Goal: Task Accomplishment & Management: Manage account settings

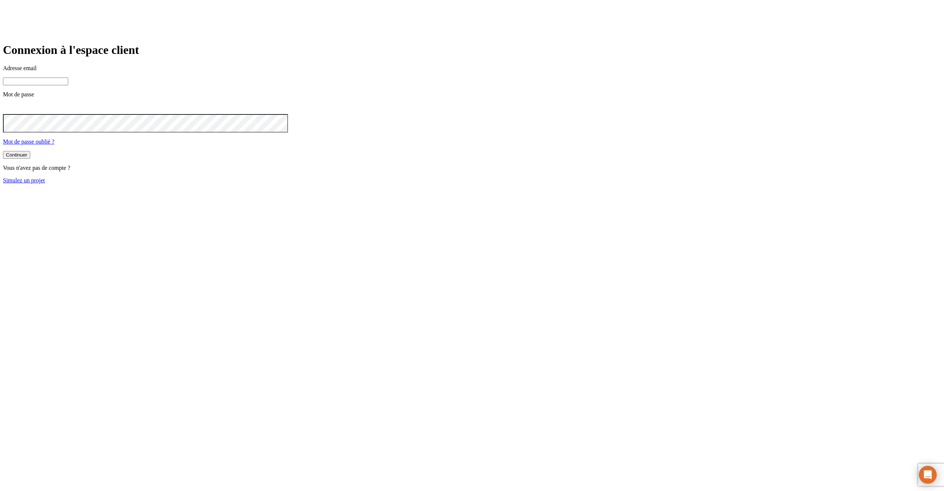
click at [68, 85] on input at bounding box center [35, 81] width 65 height 8
type input "j"
paste input "james.bond+@nalo.fr"
type input "james.bond+349@nalo.fr"
click at [3, 152] on button "Continuer" at bounding box center [16, 156] width 27 height 8
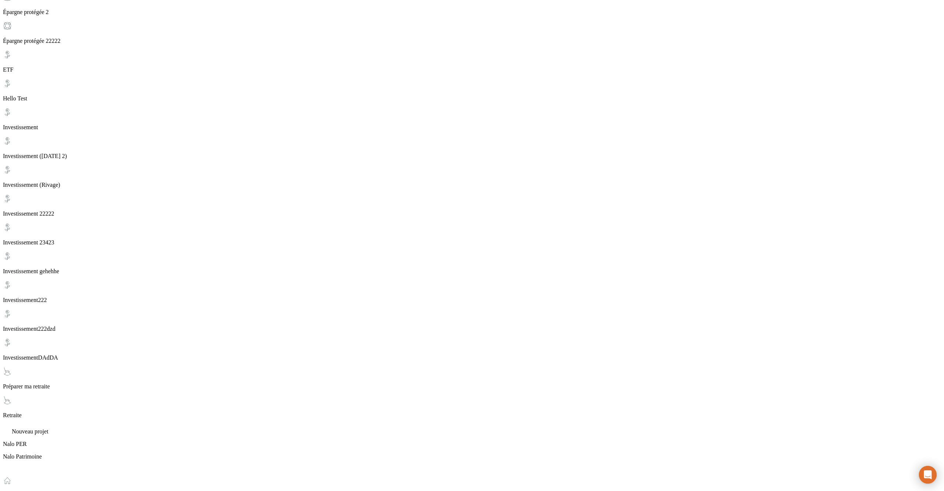
scroll to position [463, 0]
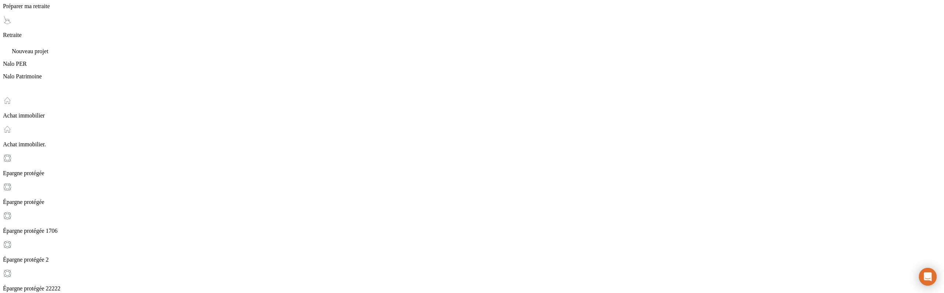
scroll to position [661, 0]
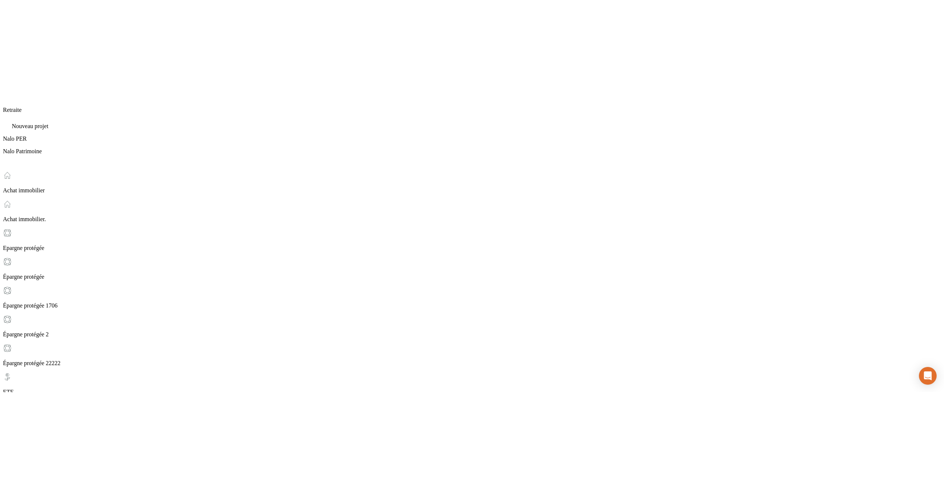
scroll to position [463, 0]
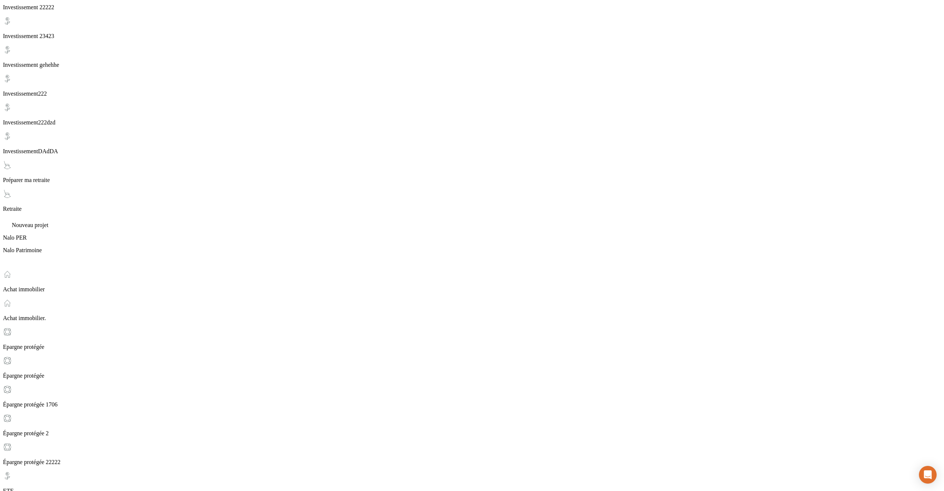
drag, startPoint x: 527, startPoint y: 448, endPoint x: 553, endPoint y: 448, distance: 26.2
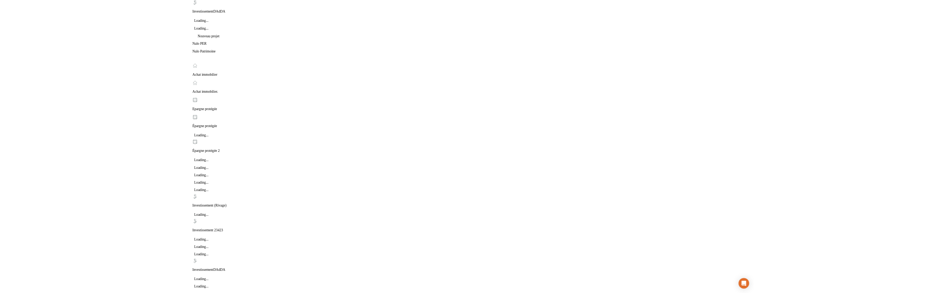
scroll to position [463, 0]
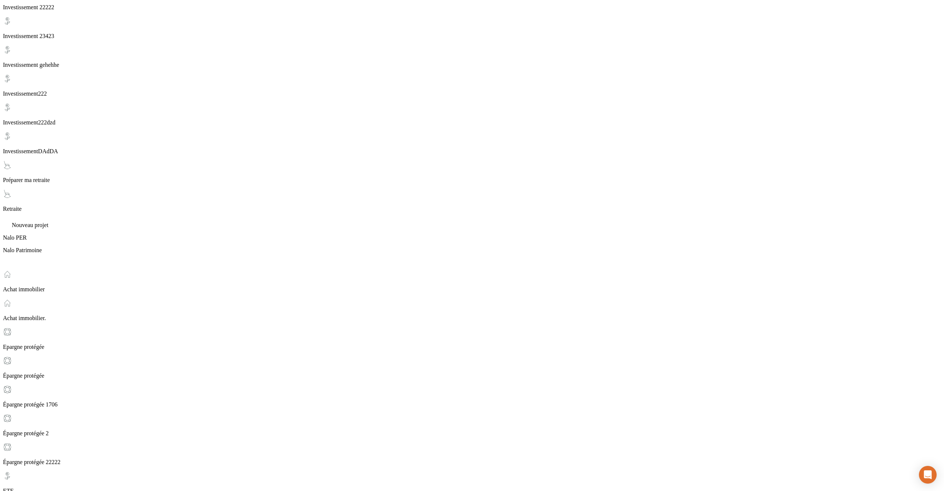
drag, startPoint x: 527, startPoint y: 446, endPoint x: 551, endPoint y: 446, distance: 23.6
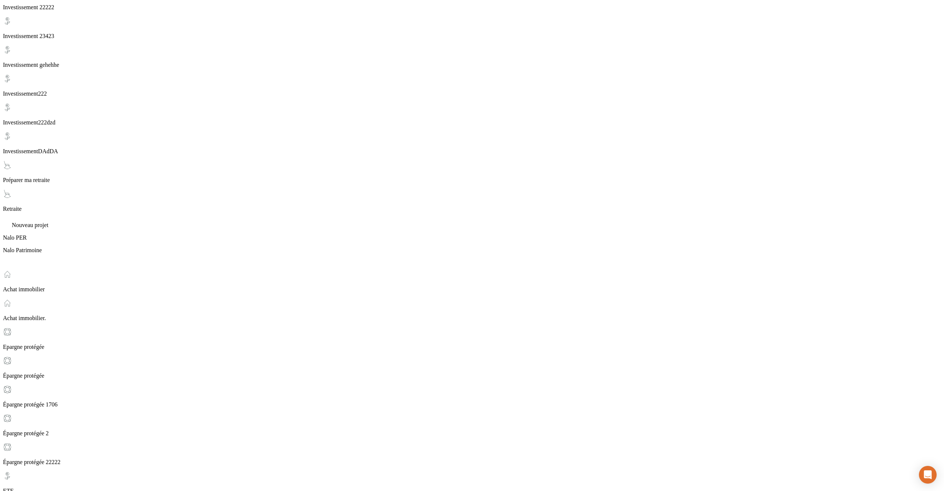
drag, startPoint x: 553, startPoint y: 449, endPoint x: 527, endPoint y: 449, distance: 25.5
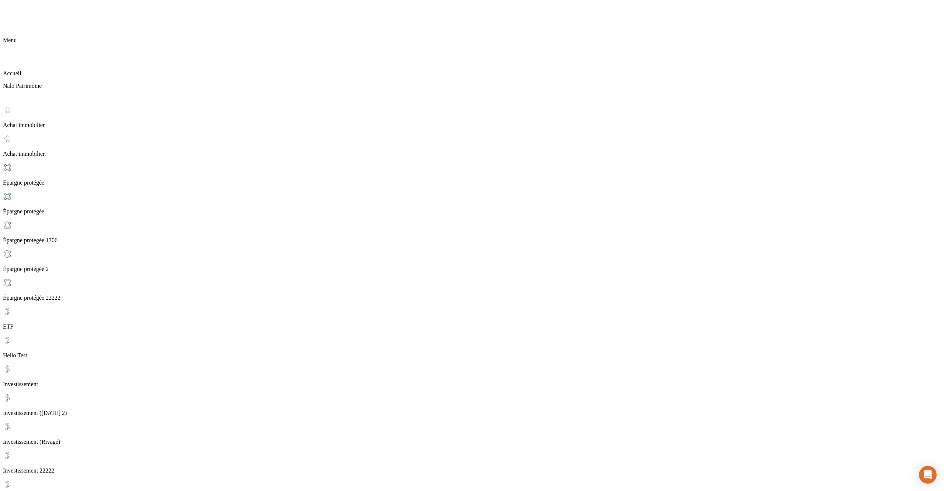
scroll to position [44, 0]
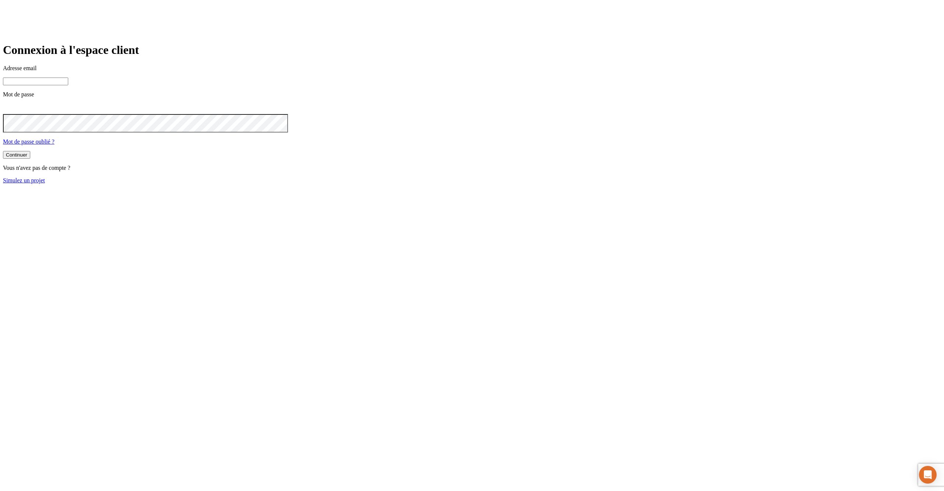
click at [68, 85] on input at bounding box center [35, 81] width 65 height 8
type input "j"
paste input "[DOMAIN_NAME][PERSON_NAME][EMAIL_ADDRESS][DOMAIN_NAME]"
type input "james.bond+36@nalo.fr"
click at [3, 152] on button "Continuer" at bounding box center [16, 156] width 27 height 8
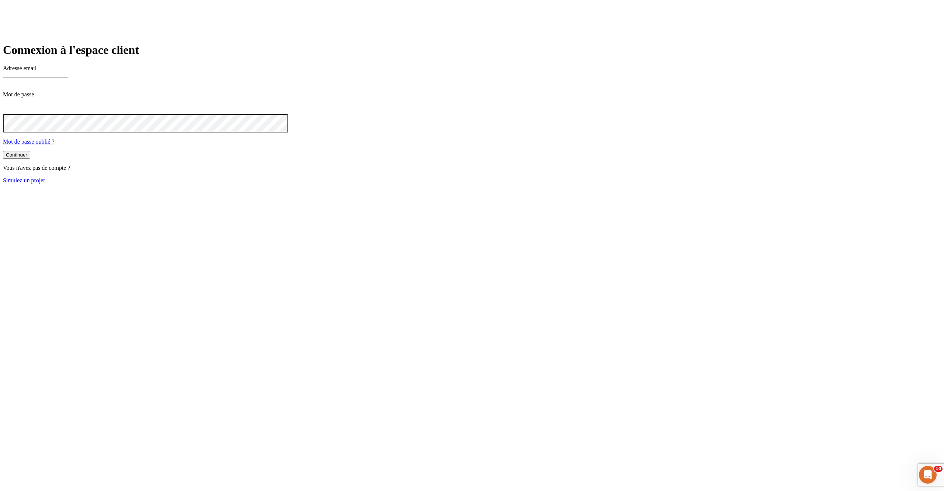
click at [68, 85] on input at bounding box center [35, 81] width 65 height 8
type input "j"
paste input "[DOMAIN_NAME][PERSON_NAME][EMAIL_ADDRESS][DOMAIN_NAME]"
type input "[PERSON_NAME][DOMAIN_NAME][EMAIL_ADDRESS][DOMAIN_NAME]"
click at [3, 152] on button "Continuer" at bounding box center [16, 156] width 27 height 8
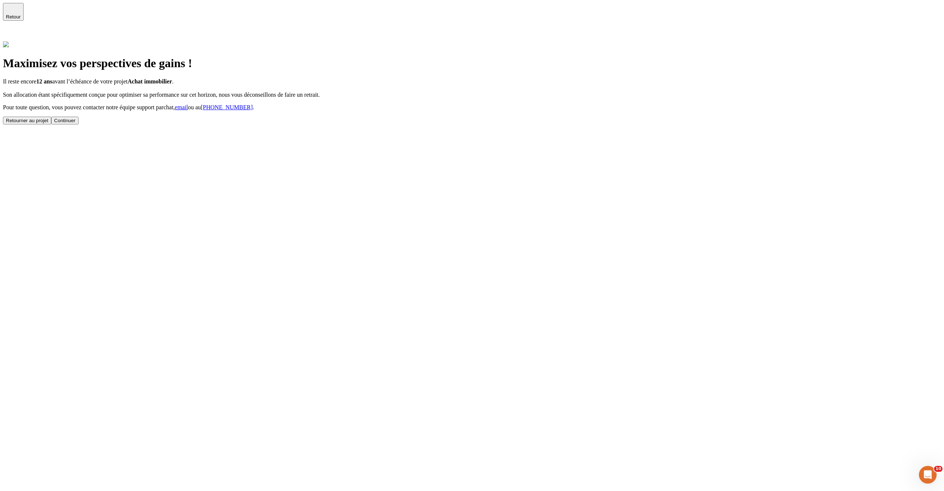
click at [12, 31] on icon at bounding box center [7, 35] width 9 height 9
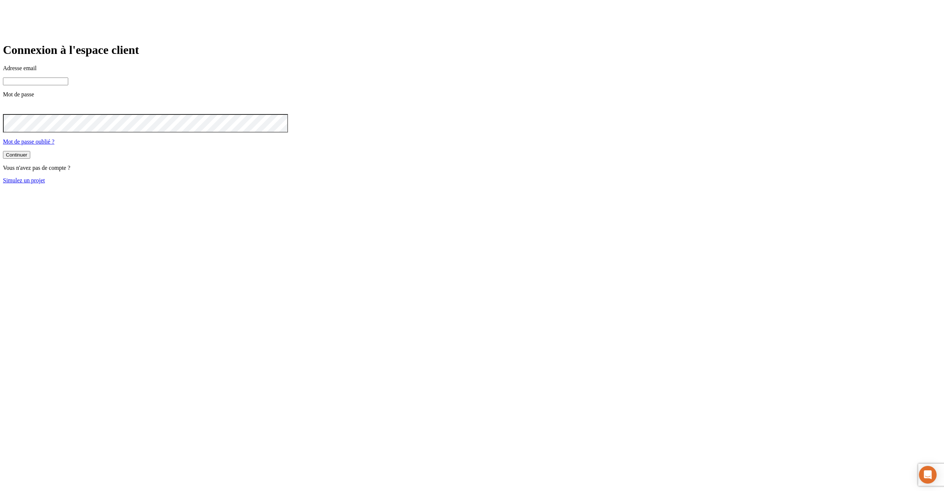
click at [68, 85] on input at bounding box center [35, 81] width 65 height 8
click at [713, 78] on main "Connexion à l'espace client Adresse email Mot de passe Mot de passe oublié ? Co…" at bounding box center [472, 113] width 939 height 140
click at [68, 85] on input at bounding box center [35, 81] width 65 height 8
type input "j"
paste input "james.bond+@nalo.fr"
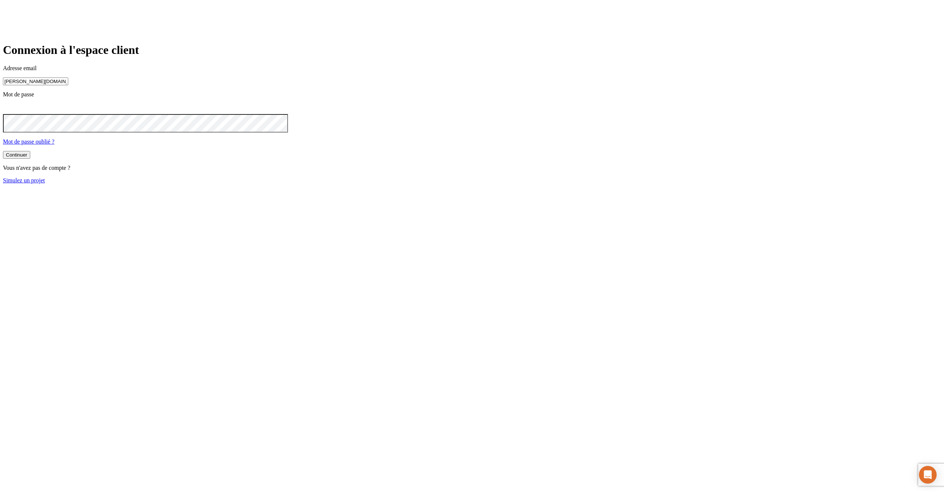
type input "james.bond+349@nalo.fr"
click at [3, 152] on button "Continuer" at bounding box center [16, 156] width 27 height 8
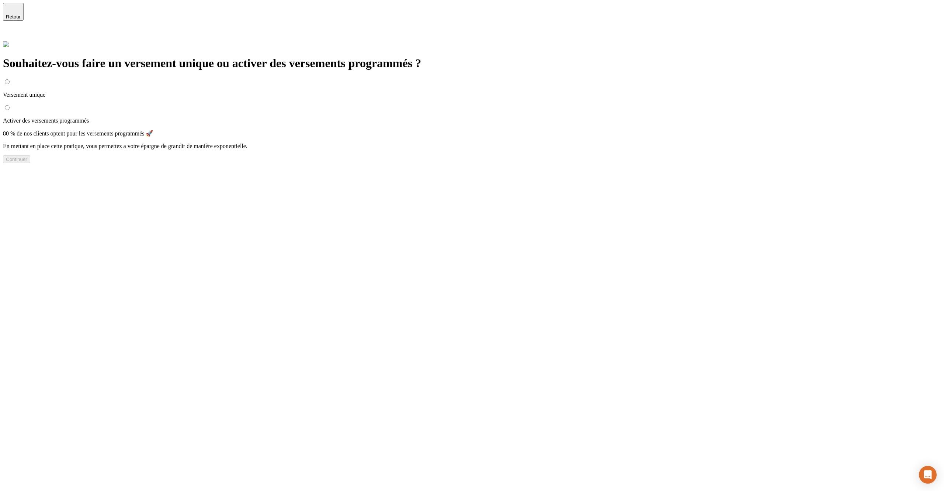
click at [12, 31] on icon at bounding box center [7, 35] width 9 height 9
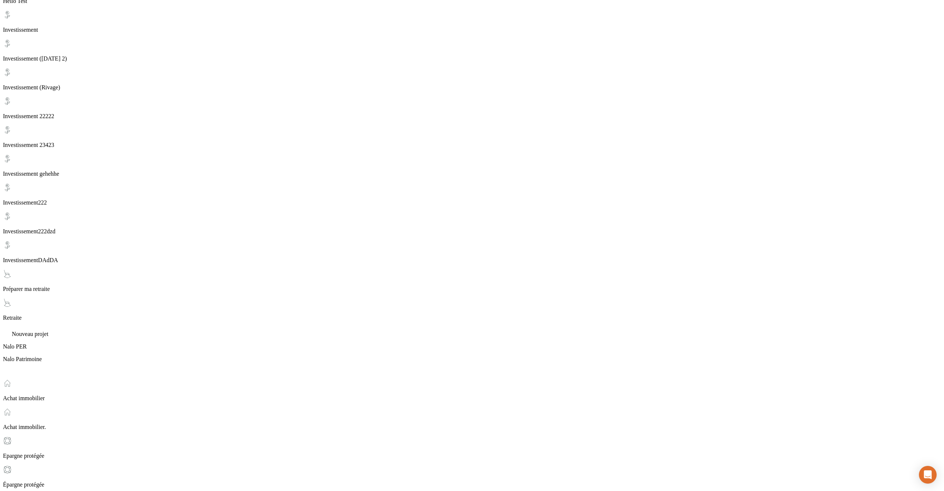
scroll to position [363, 0]
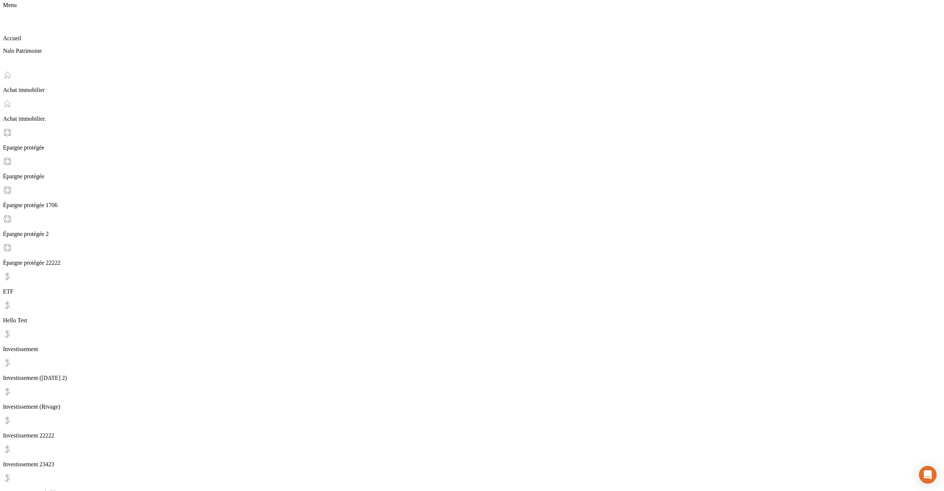
scroll to position [0, 0]
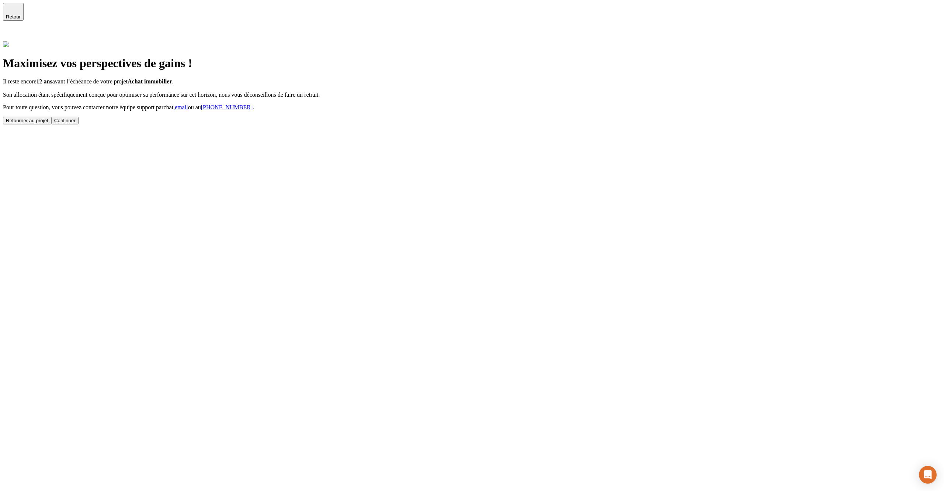
click at [79, 124] on button "Continuer" at bounding box center [64, 121] width 27 height 8
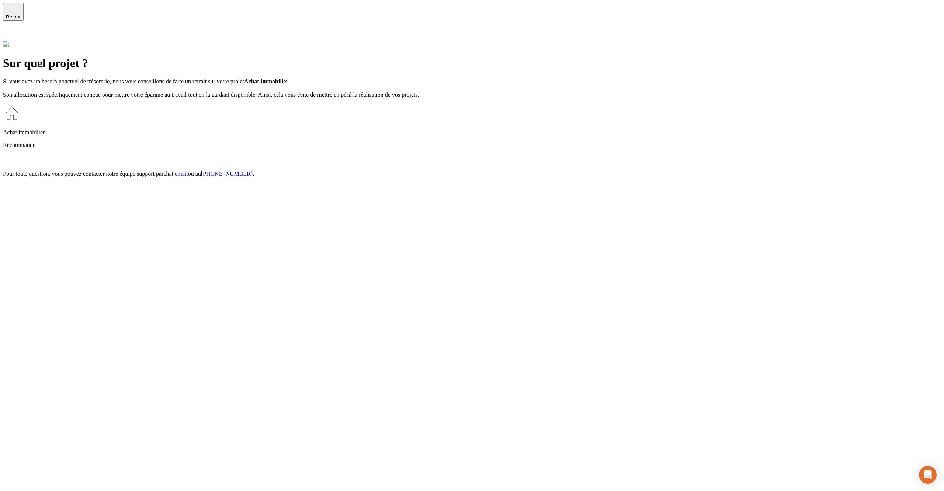
click at [406, 129] on div "Achat immobilier Recommandé" at bounding box center [472, 134] width 939 height 61
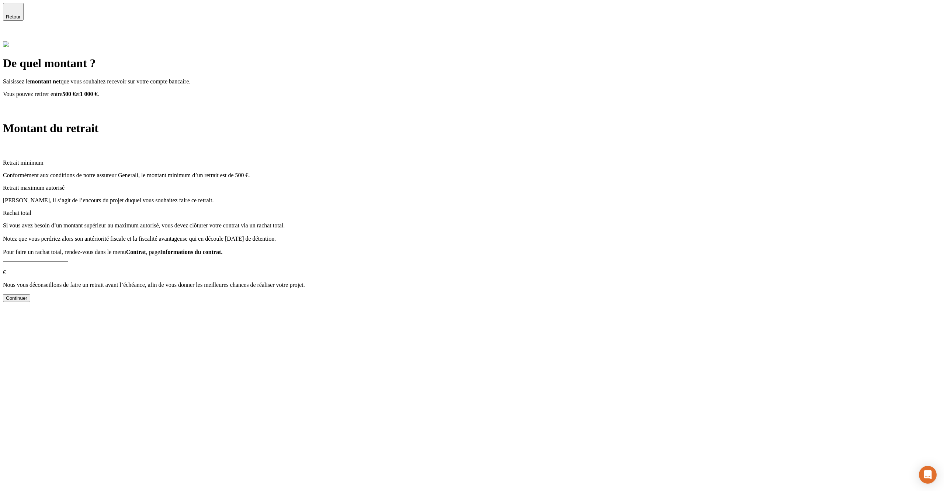
click at [68, 261] on input "text" at bounding box center [35, 265] width 65 height 8
type input "666"
click at [27, 295] on div "Continuer" at bounding box center [16, 298] width 21 height 6
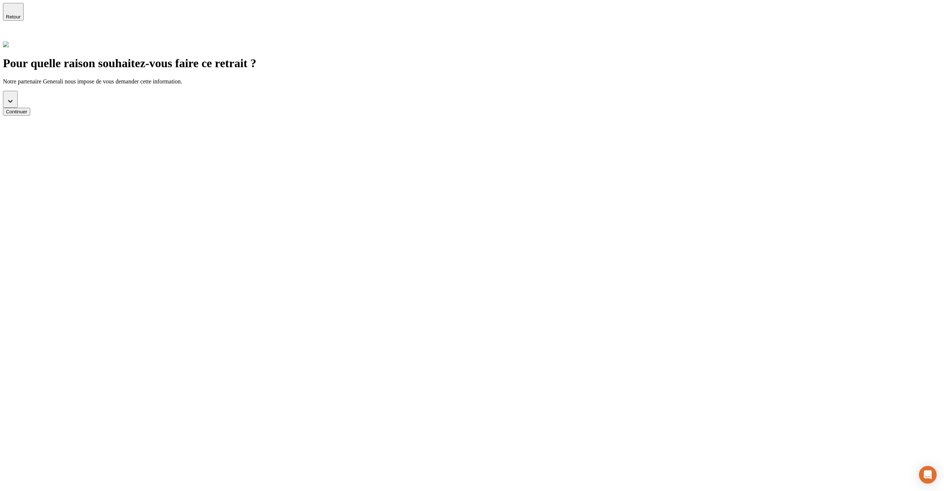
click at [18, 91] on button "button" at bounding box center [10, 99] width 15 height 17
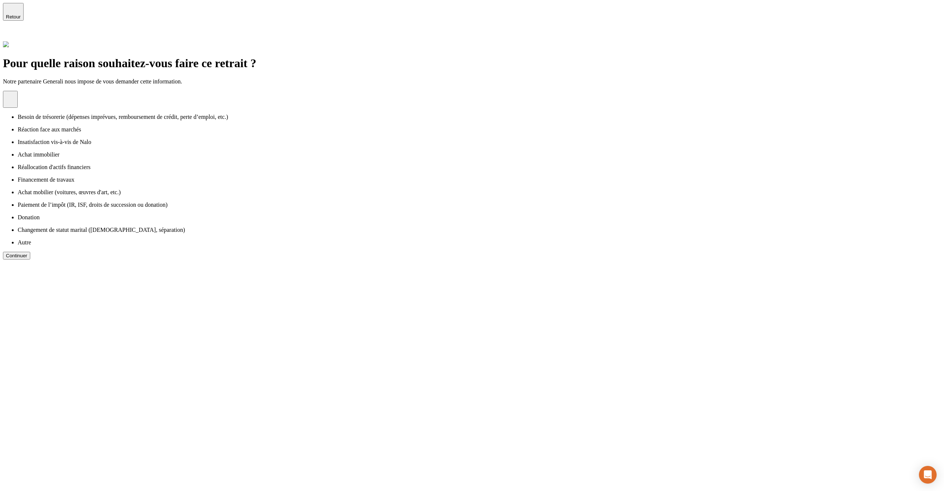
click at [296, 126] on li "Réaction face aux marchés" at bounding box center [480, 129] width 924 height 7
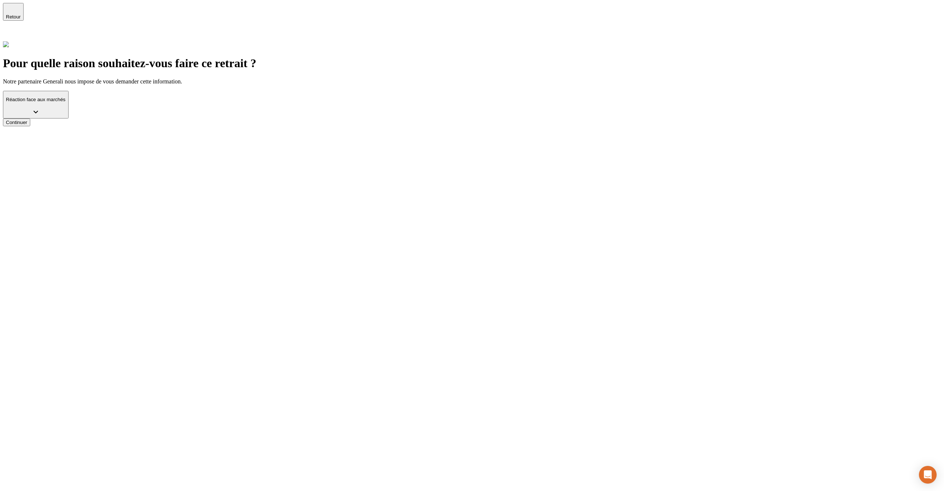
click at [30, 126] on button "Continuer" at bounding box center [16, 122] width 27 height 8
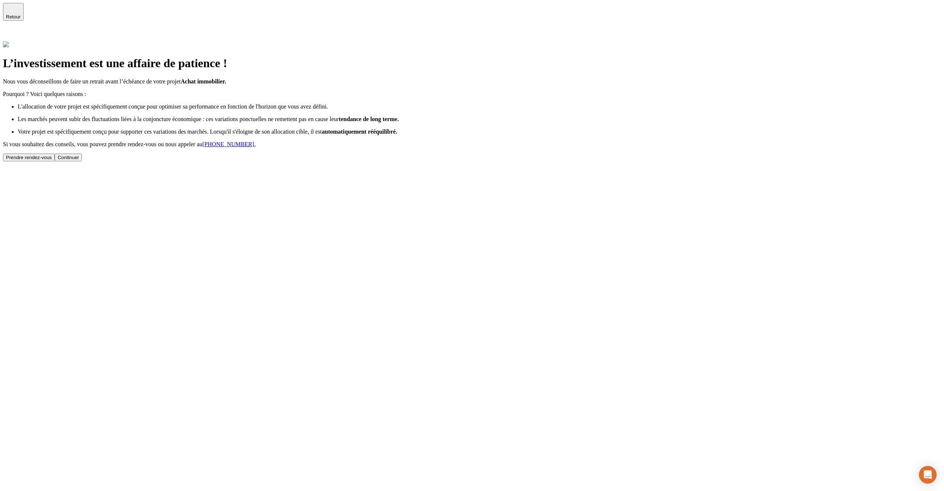
click at [79, 160] on div "Continuer" at bounding box center [68, 158] width 21 height 6
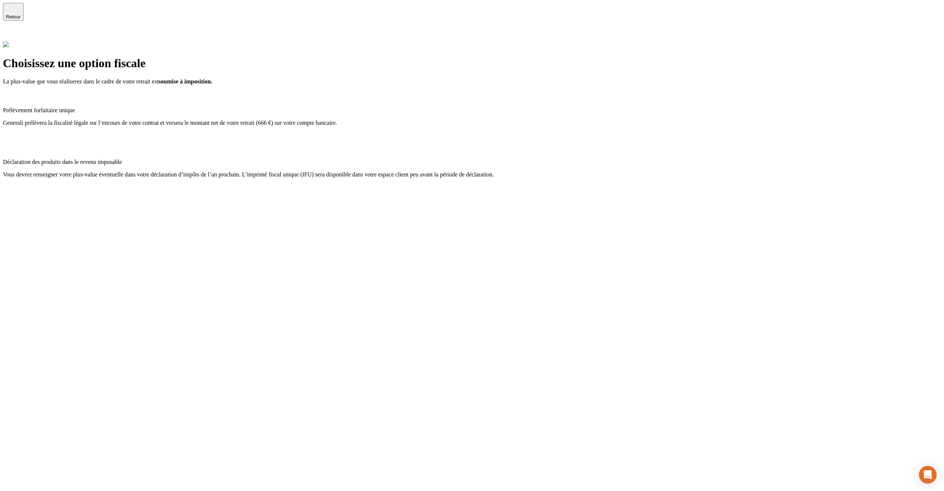
click at [431, 107] on div "Prélèvement forfaitaire unique Generali prélèvera la fiscalité légale sur l’enc…" at bounding box center [472, 116] width 939 height 19
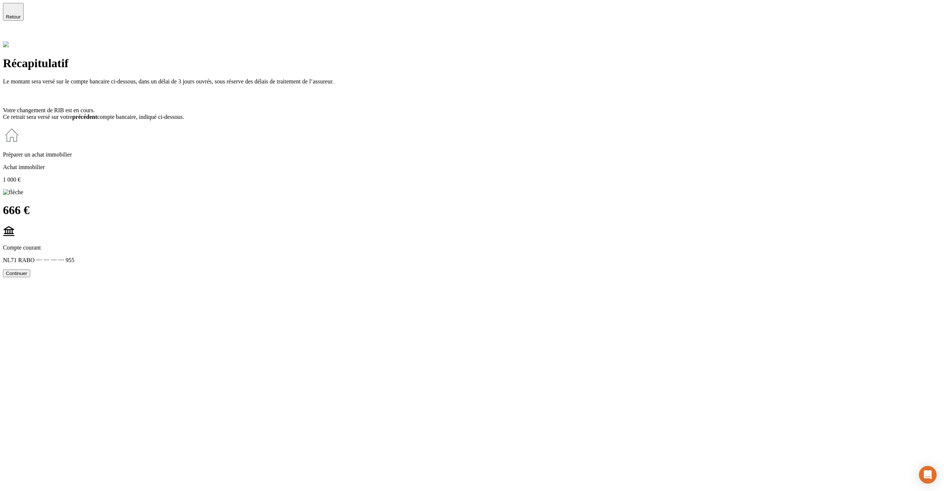
click at [550, 56] on h1 "Récapitulatif" at bounding box center [472, 63] width 939 height 14
click at [12, 31] on icon at bounding box center [7, 35] width 9 height 9
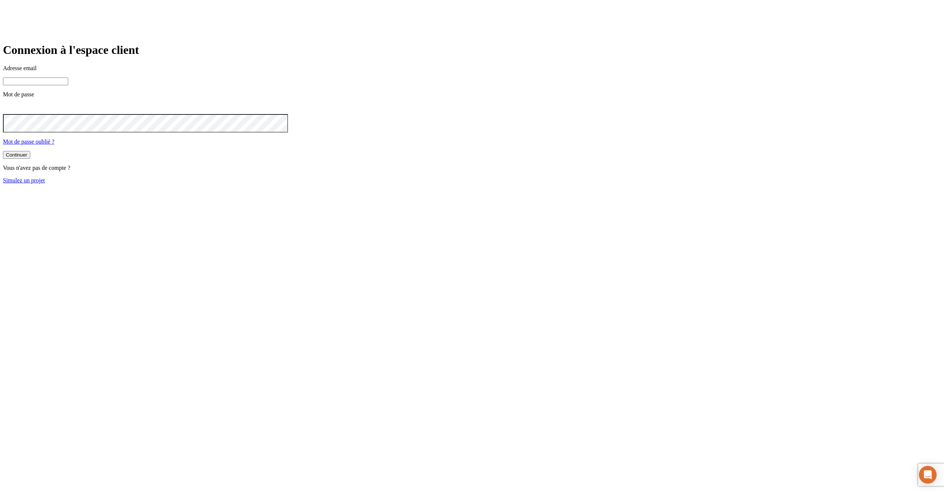
click at [68, 85] on input at bounding box center [35, 81] width 65 height 8
type input "j"
paste input "[DOMAIN_NAME][PERSON_NAME][EMAIL_ADDRESS][DOMAIN_NAME]"
type input "[PERSON_NAME][DOMAIN_NAME][EMAIL_ADDRESS][DOMAIN_NAME]"
click at [3, 152] on button "Continuer" at bounding box center [16, 156] width 27 height 8
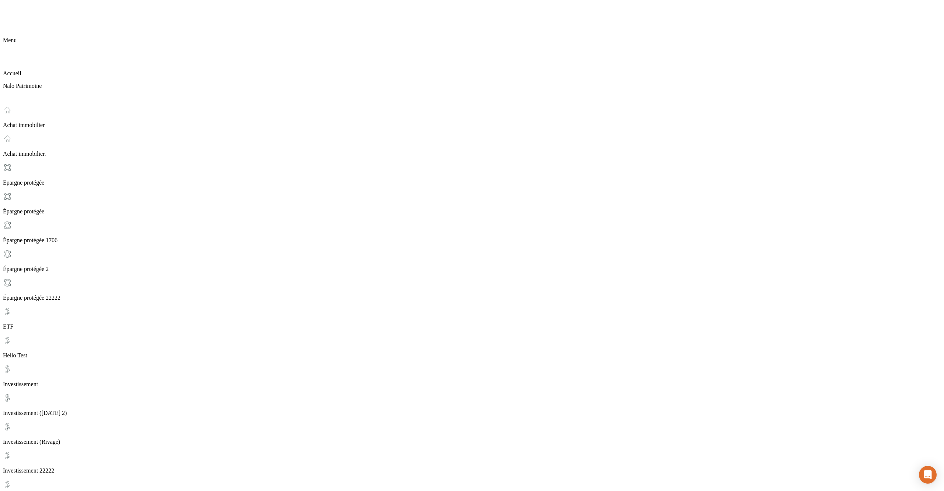
scroll to position [44, 0]
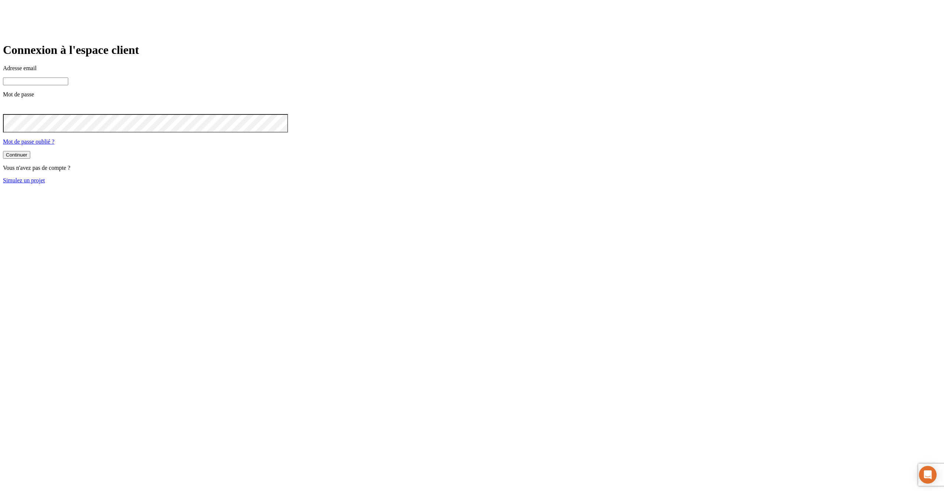
click at [68, 85] on input at bounding box center [35, 81] width 65 height 8
type input "j"
paste input "[DOMAIN_NAME][PERSON_NAME][EMAIL_ADDRESS][DOMAIN_NAME]"
type input "[PERSON_NAME][DOMAIN_NAME][EMAIL_ADDRESS][DOMAIN_NAME]"
click at [3, 152] on button "Continuer" at bounding box center [16, 156] width 27 height 8
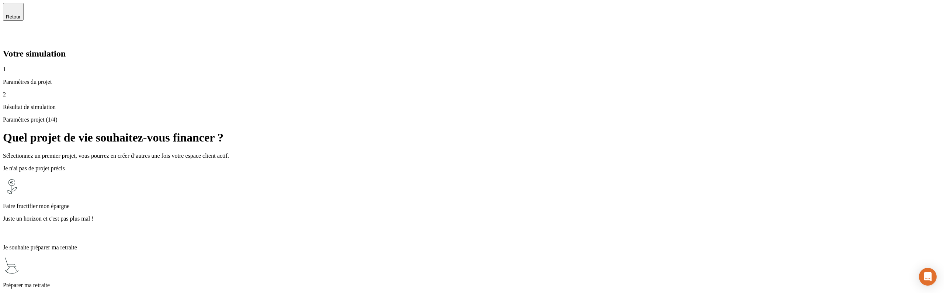
click at [12, 31] on icon at bounding box center [7, 35] width 9 height 9
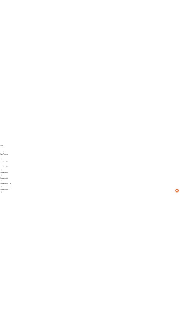
scroll to position [242, 0]
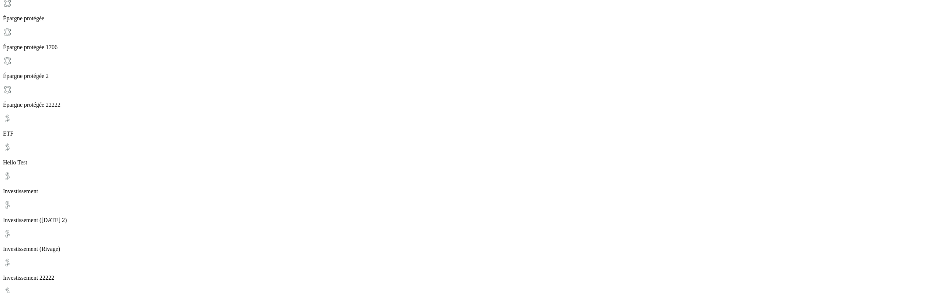
scroll to position [216, 0]
